Goal: Information Seeking & Learning: Find specific fact

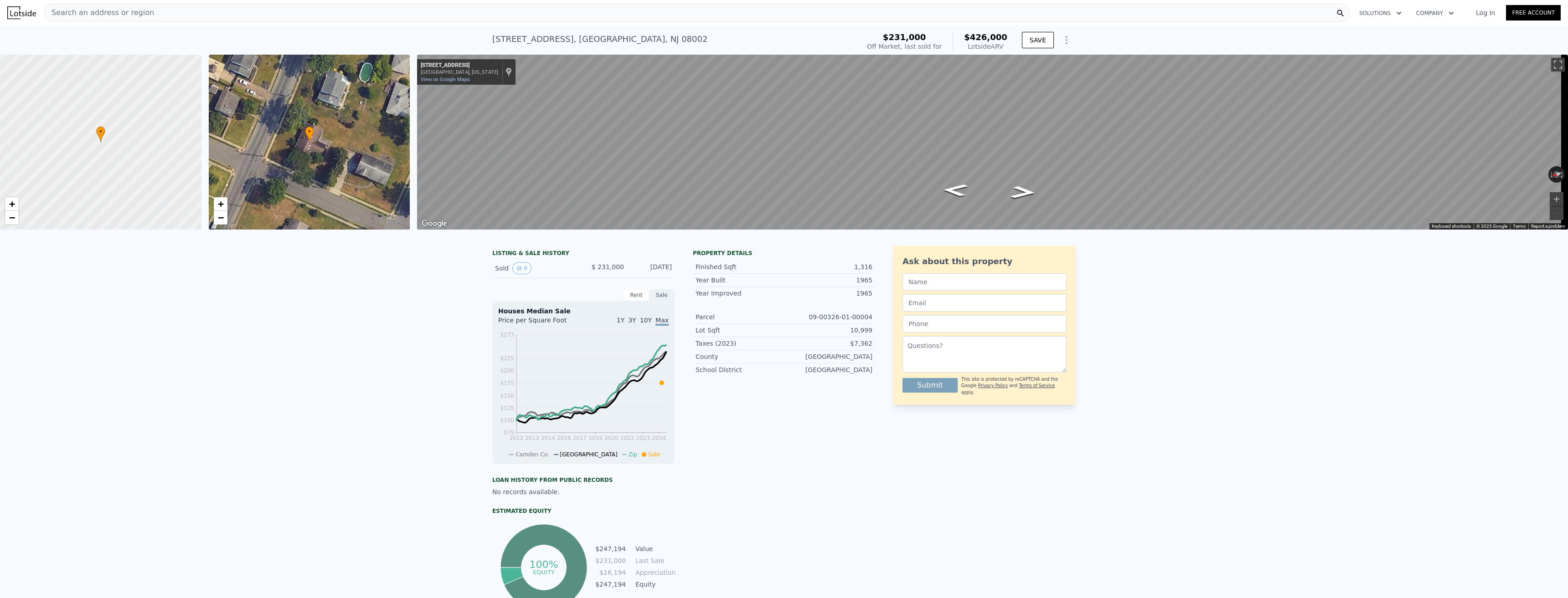
drag, startPoint x: 998, startPoint y: 48, endPoint x: 1008, endPoint y: 47, distance: 10.0
click at [1008, 47] on div "$231,000 Off Market, last sold for $426,000 Lotside ARV" at bounding box center [937, 42] width 148 height 26
click at [520, 274] on button "0" at bounding box center [522, 268] width 19 height 12
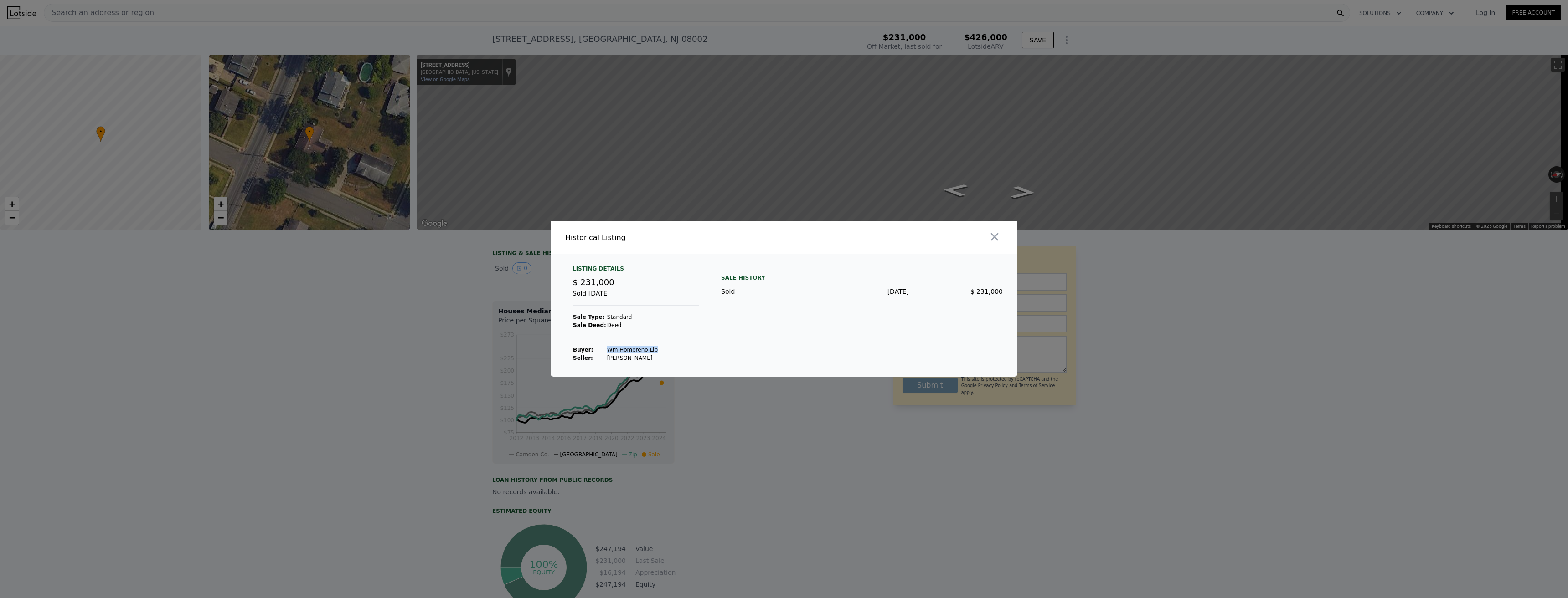
drag, startPoint x: 599, startPoint y: 350, endPoint x: 646, endPoint y: 348, distance: 47.0
click at [646, 348] on tr "Buyer : Wm Homereno Llp" at bounding box center [615, 349] width 86 height 8
copy tr "Wm Homereno Llp"
click at [488, 338] on div at bounding box center [784, 299] width 1568 height 598
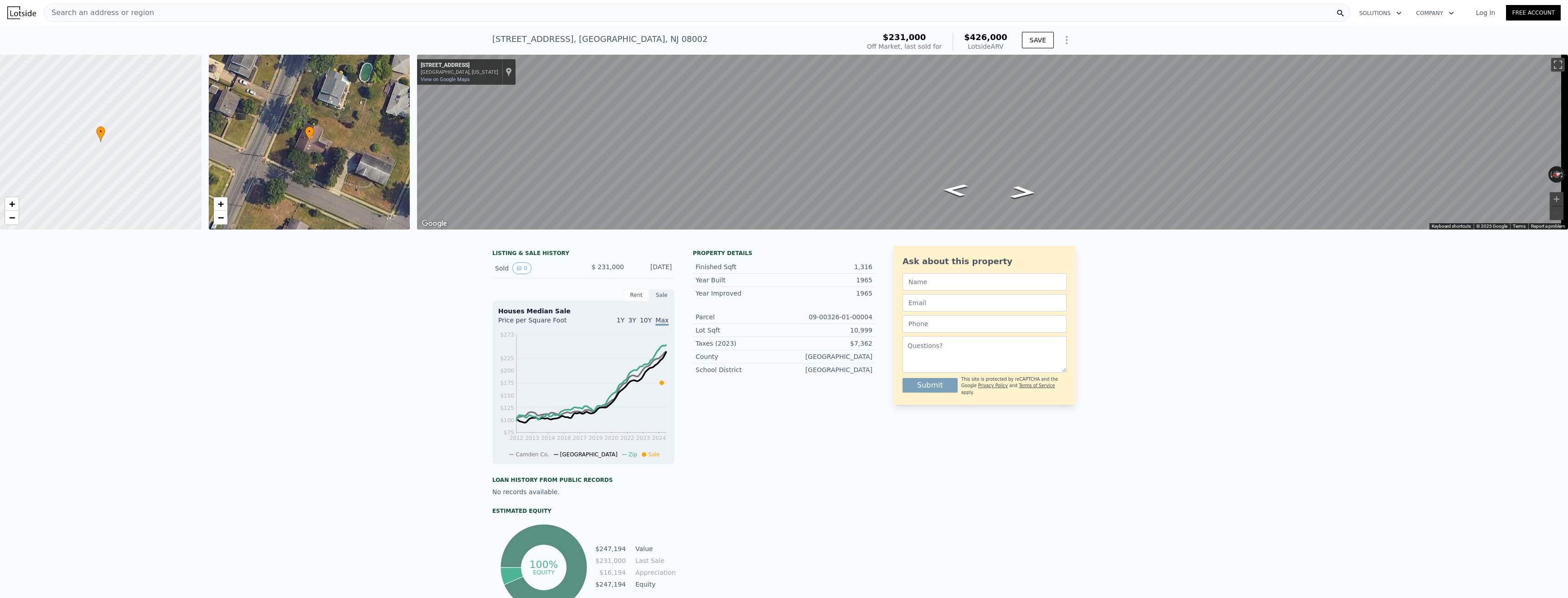
click at [495, 273] on div "Sold 0" at bounding box center [535, 268] width 81 height 12
click at [513, 272] on button "0" at bounding box center [522, 268] width 19 height 12
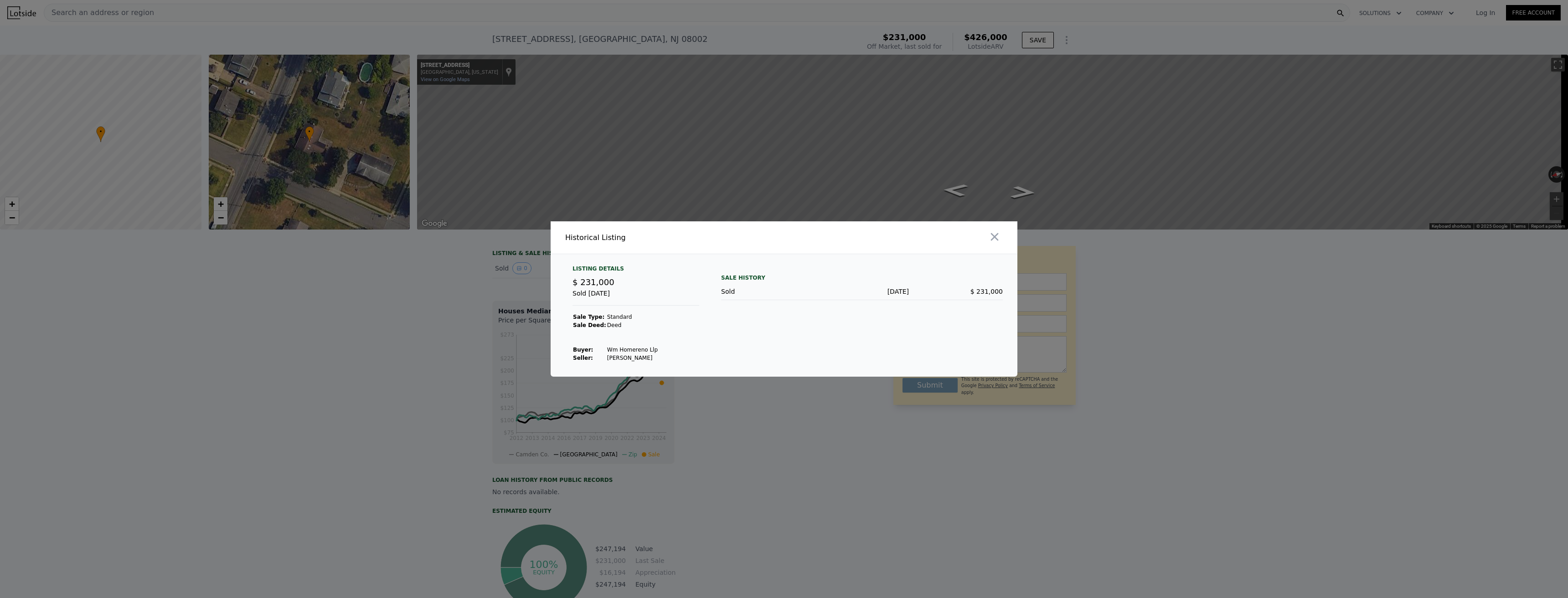
click at [886, 137] on div at bounding box center [784, 299] width 1568 height 598
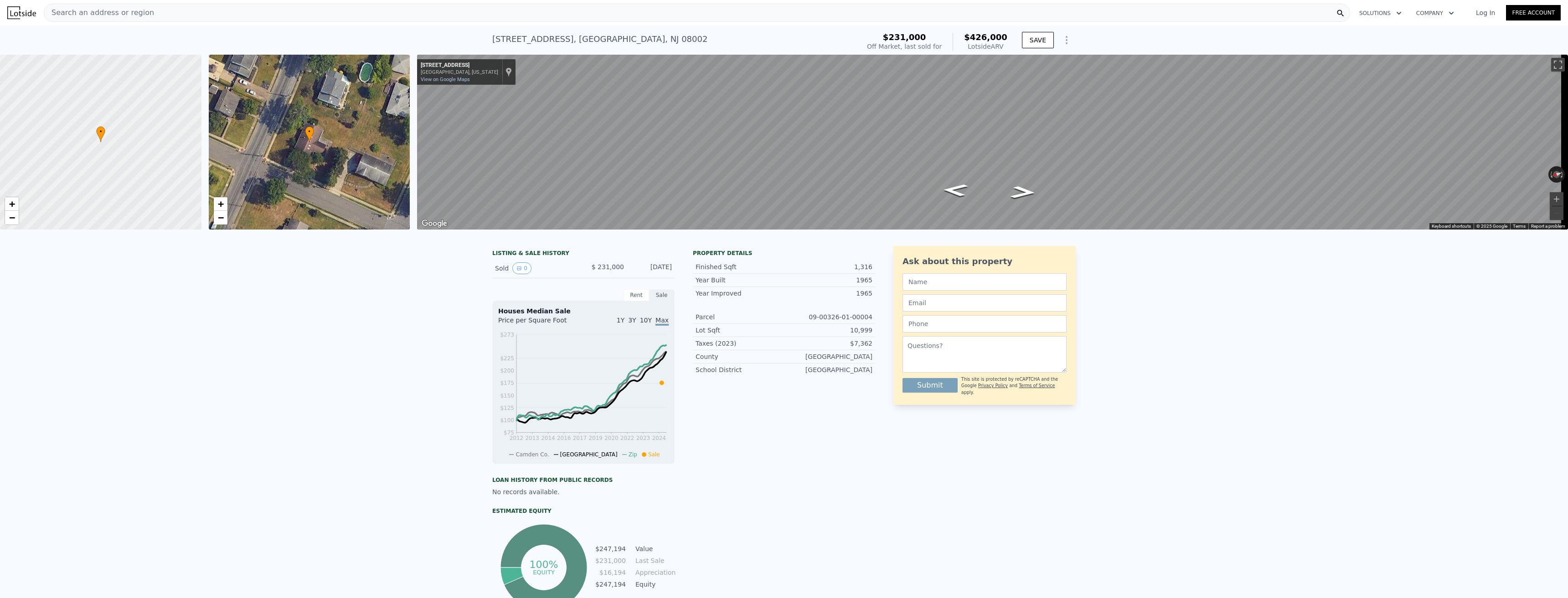
click at [658, 301] on div "Sale" at bounding box center [662, 295] width 26 height 12
click at [637, 301] on div "Rent" at bounding box center [636, 295] width 26 height 12
click at [653, 301] on div "Sale" at bounding box center [662, 295] width 26 height 12
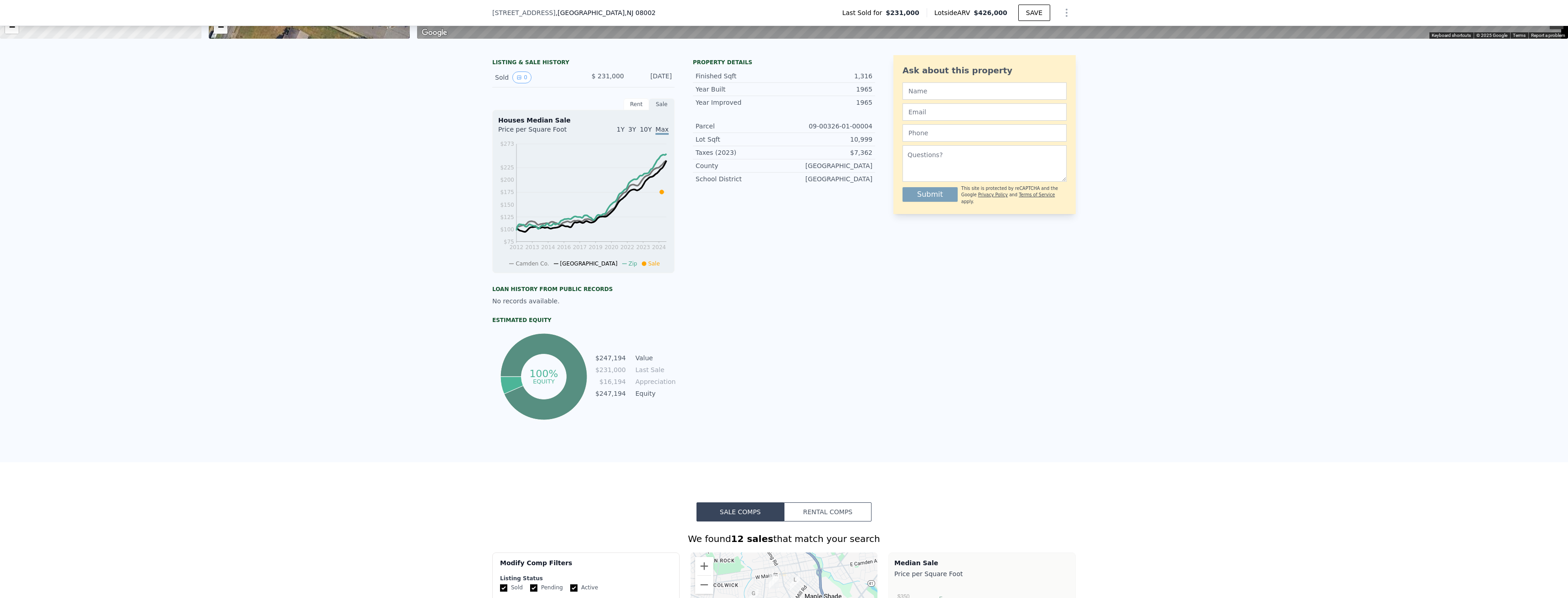
scroll to position [133, 0]
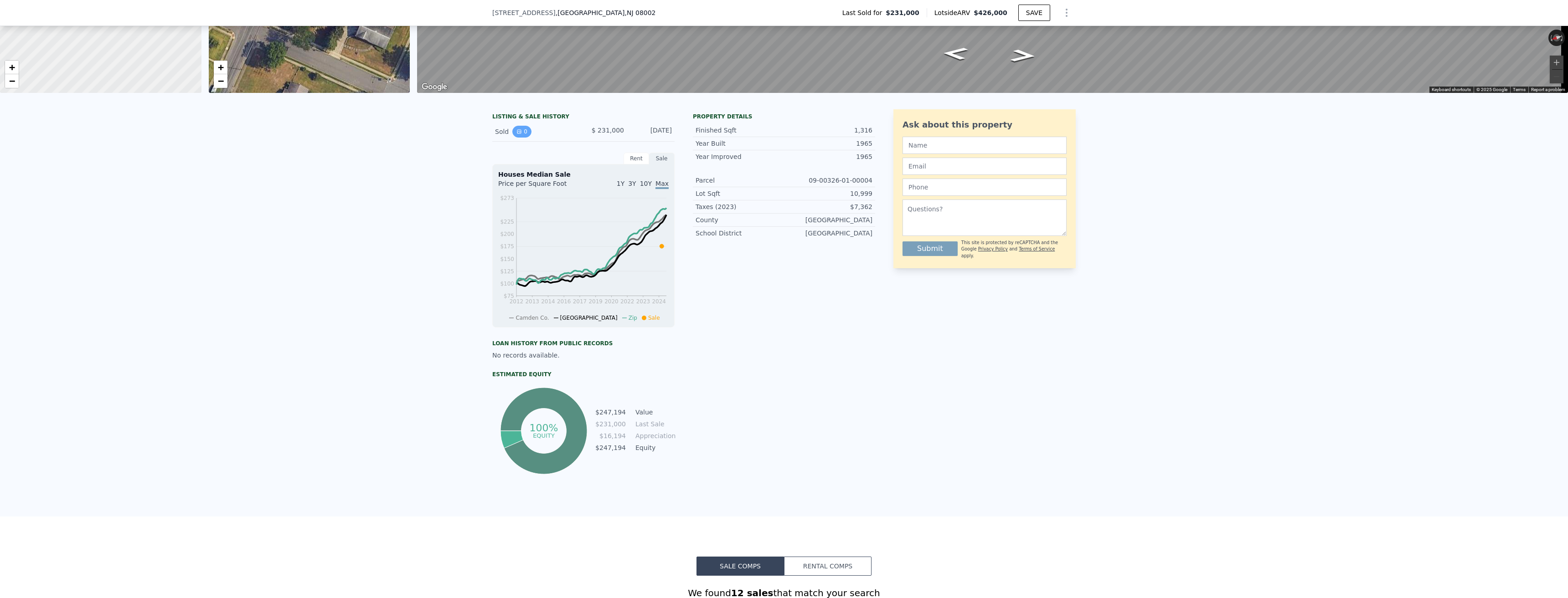
click at [517, 134] on icon "View historical data" at bounding box center [519, 131] width 5 height 5
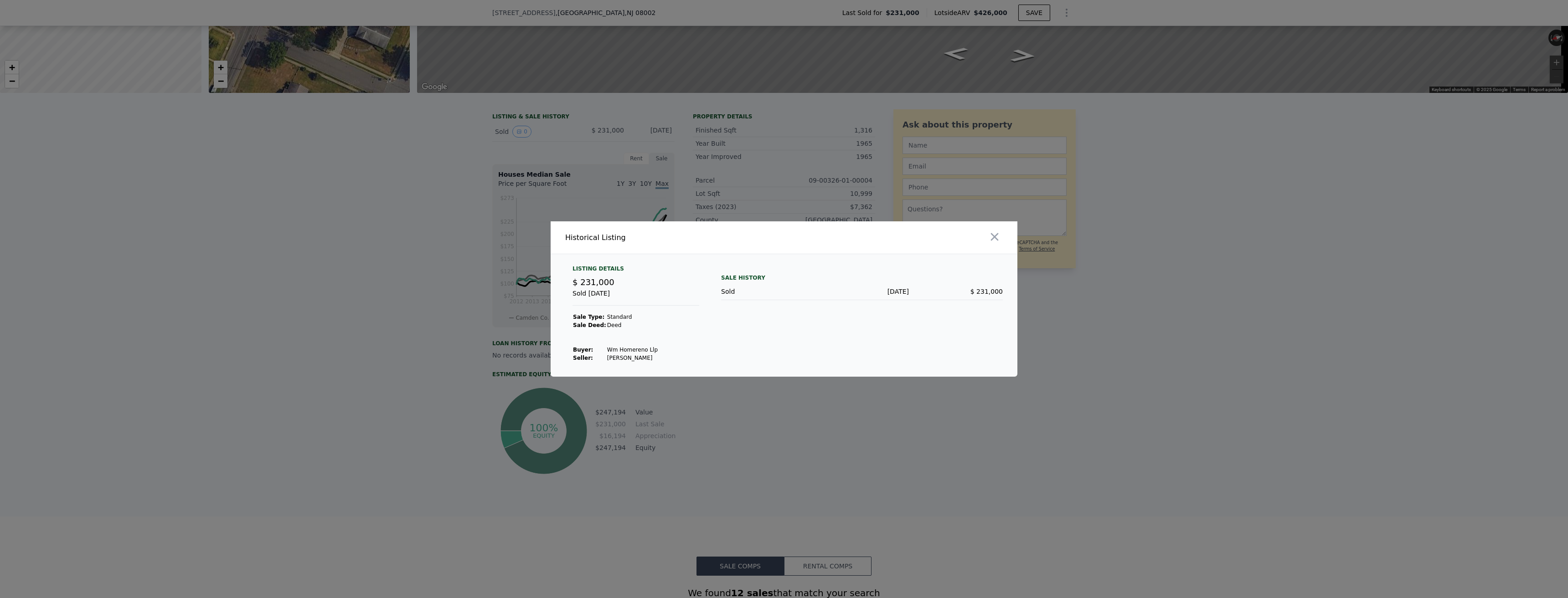
click at [629, 351] on td "Wm Homereno Llp" at bounding box center [632, 349] width 52 height 8
copy td "Wm Homereno Llp"
